Goal: Find contact information: Find contact information

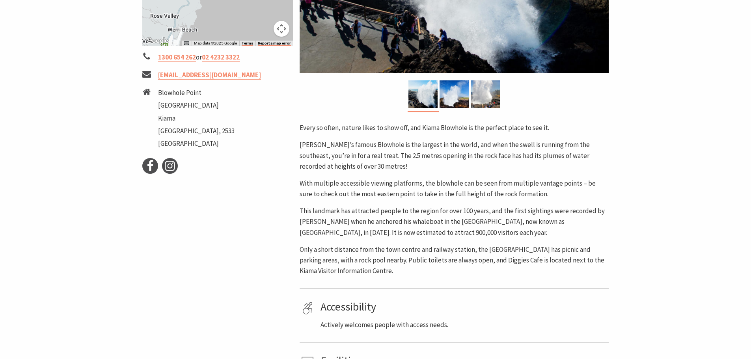
scroll to position [118, 0]
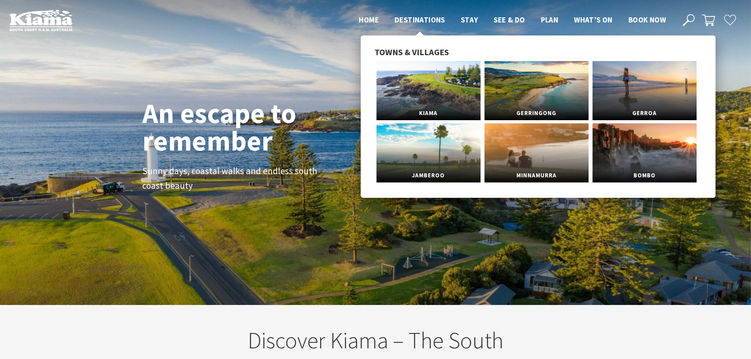
scroll to position [134, 757]
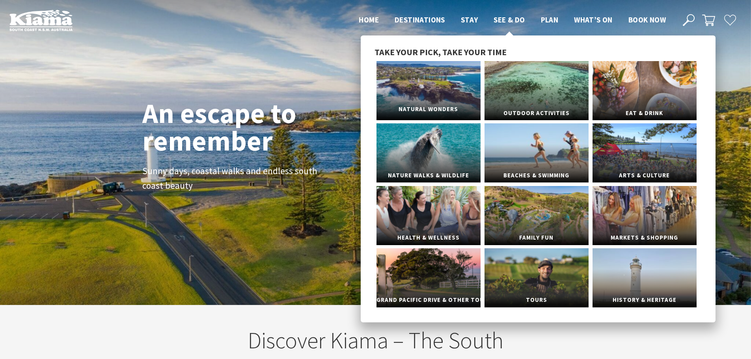
click at [441, 73] on link "Natural Wonders" at bounding box center [428, 90] width 104 height 59
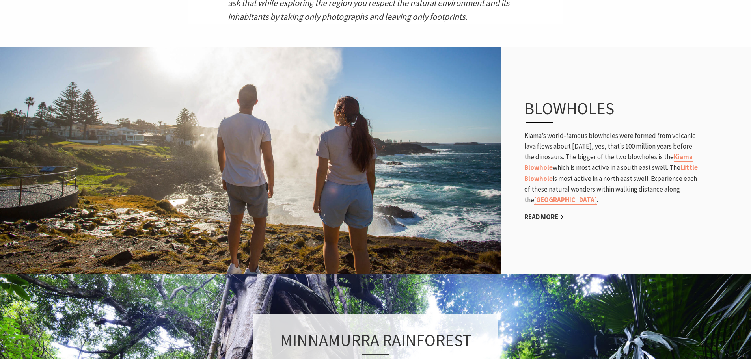
scroll to position [409, 483]
click at [543, 167] on link "Kiama Blowhole" at bounding box center [608, 163] width 168 height 20
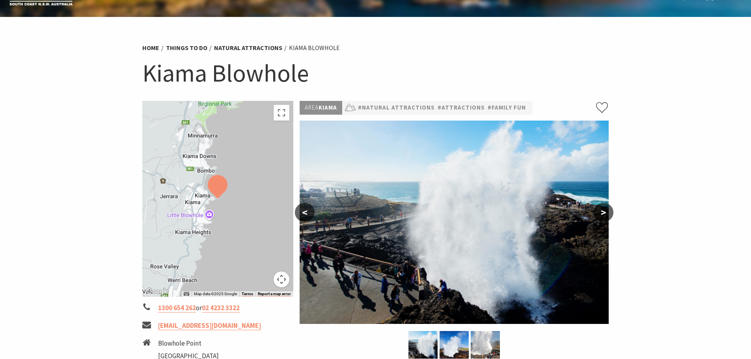
scroll to position [39, 0]
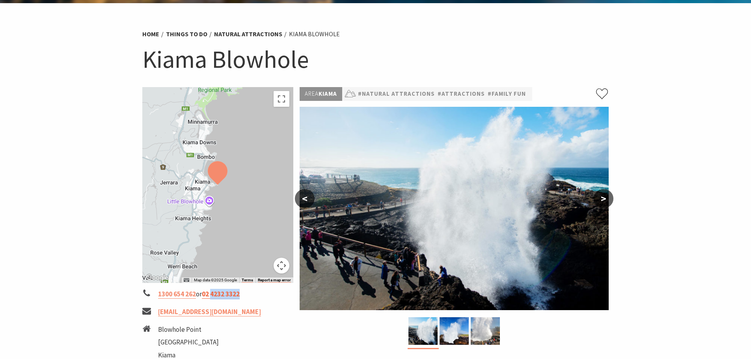
drag, startPoint x: 254, startPoint y: 296, endPoint x: 217, endPoint y: 295, distance: 37.1
click at [217, 295] on li "1300 654 262 or 02 4232 3322" at bounding box center [217, 294] width 151 height 11
copy link "4232 3322"
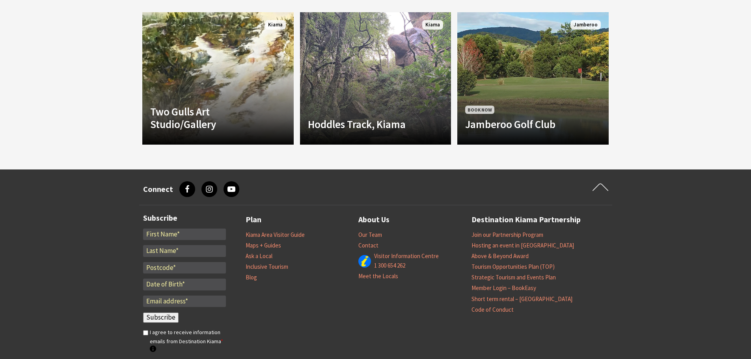
scroll to position [828, 0]
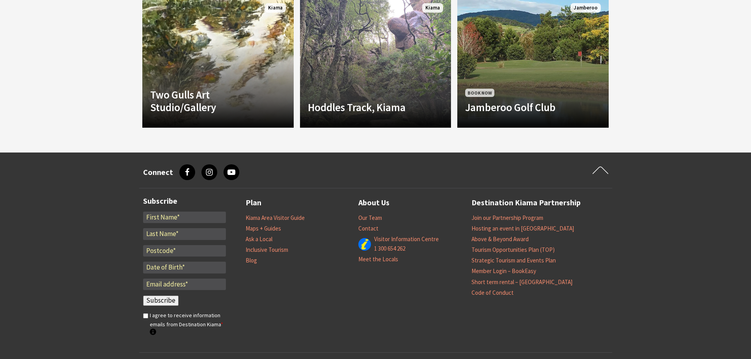
click at [411, 297] on div "Plan Kiama Area Visitor Guide Maps + Guides Ask a Local Inclusive Tourism Blog …" at bounding box center [415, 270] width 339 height 148
click at [299, 218] on link "Kiama Area Visitor Guide" at bounding box center [275, 218] width 59 height 8
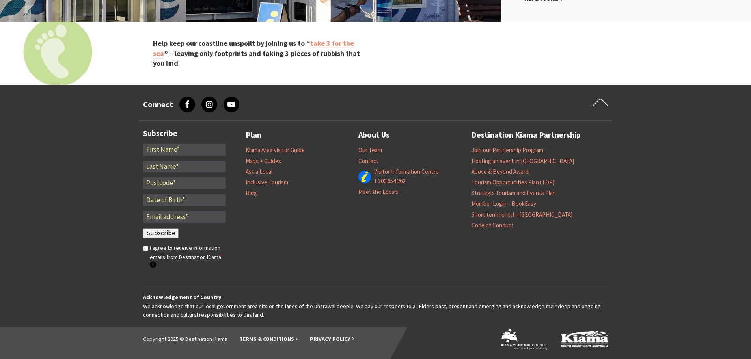
scroll to position [969, 0]
